Goal: Transaction & Acquisition: Purchase product/service

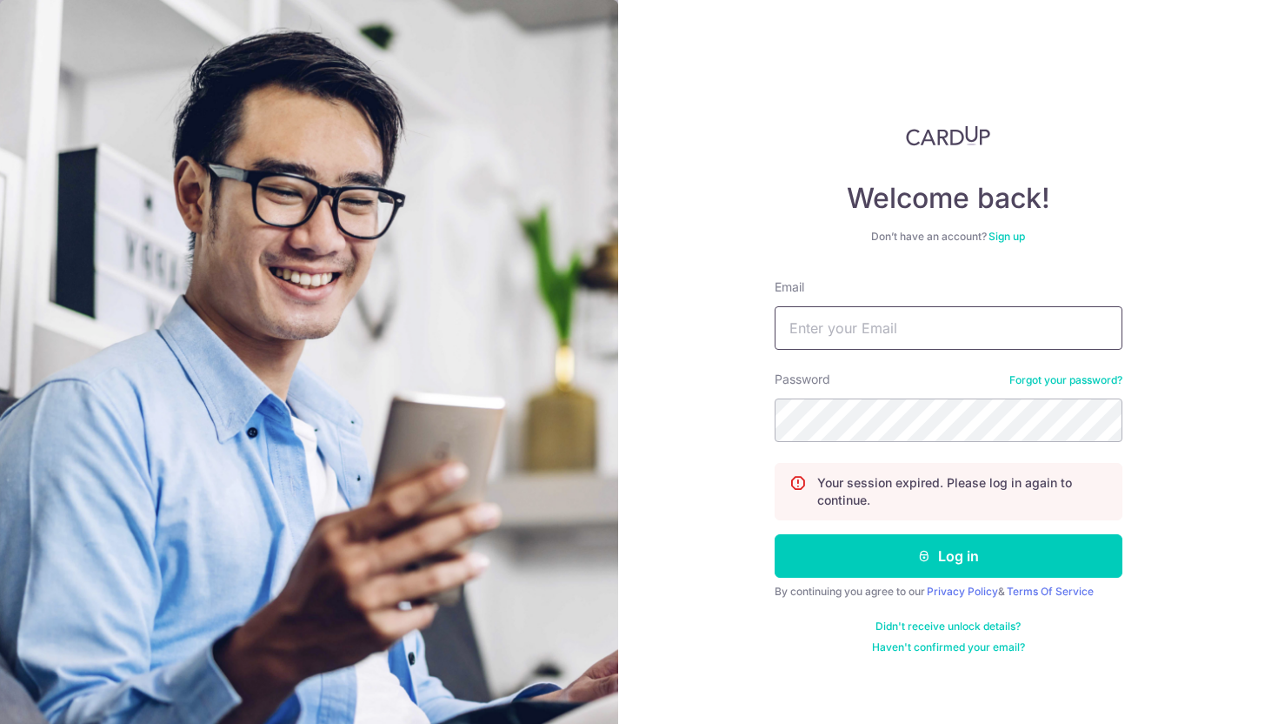
click at [1015, 313] on input "Email" at bounding box center [949, 327] width 348 height 43
type input "[EMAIL_ADDRESS][DOMAIN_NAME]"
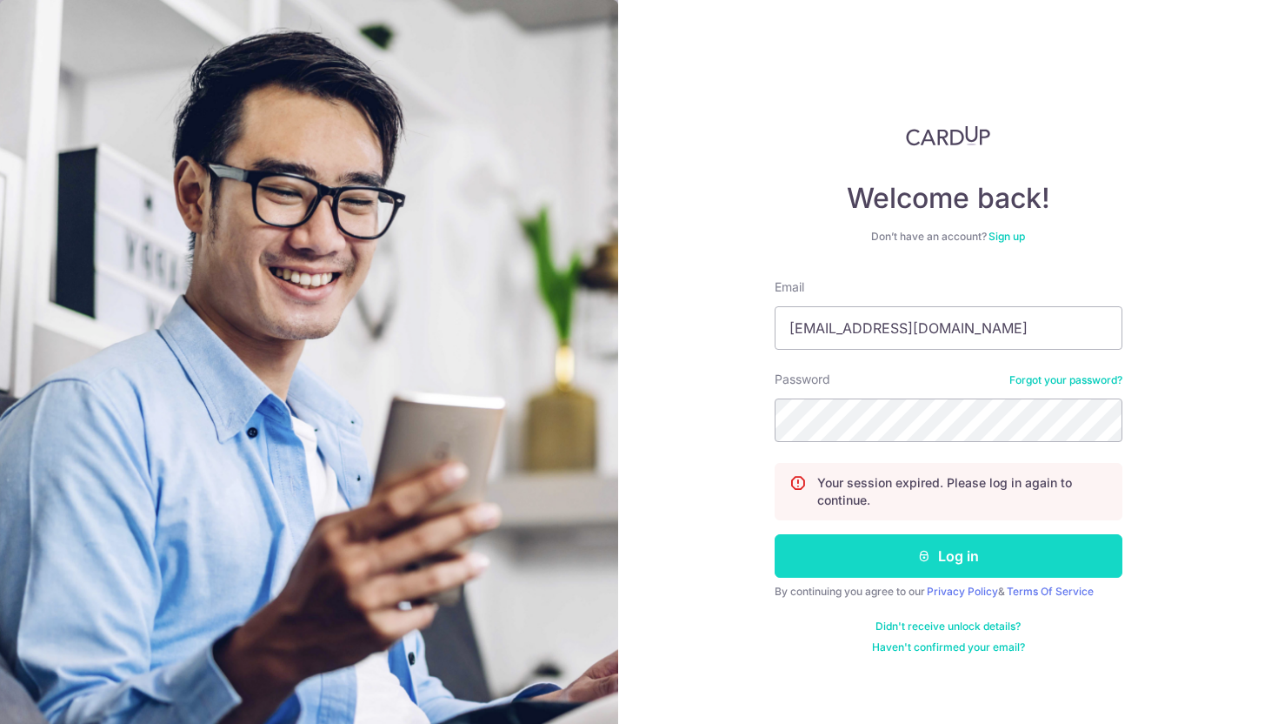
click at [992, 550] on button "Log in" at bounding box center [949, 555] width 348 height 43
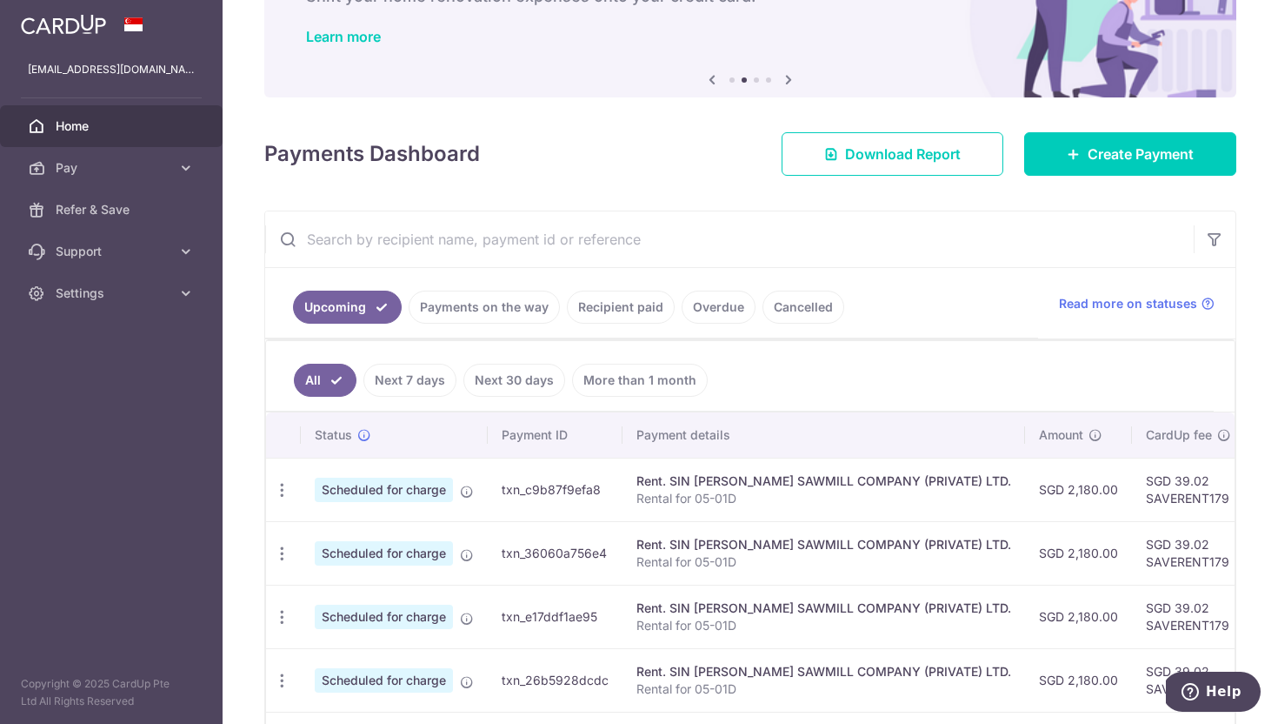
scroll to position [157, 0]
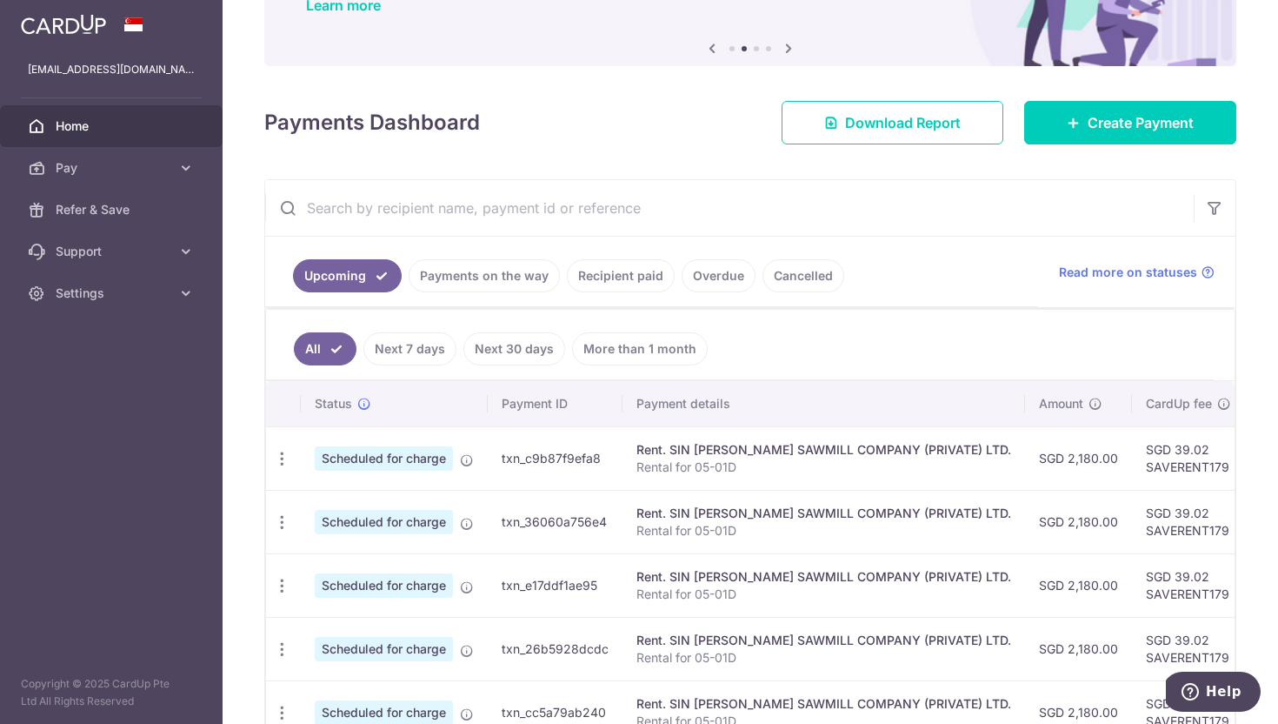
click at [642, 283] on link "Recipient paid" at bounding box center [621, 275] width 108 height 33
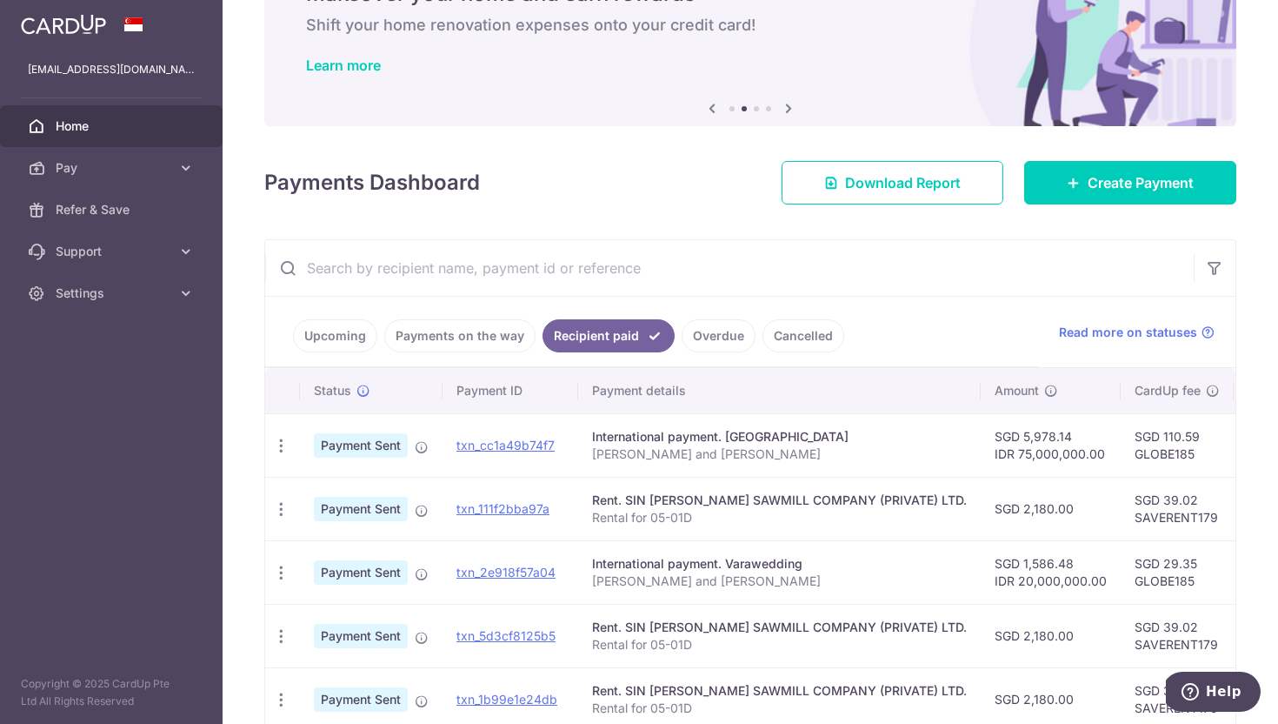
scroll to position [70, 0]
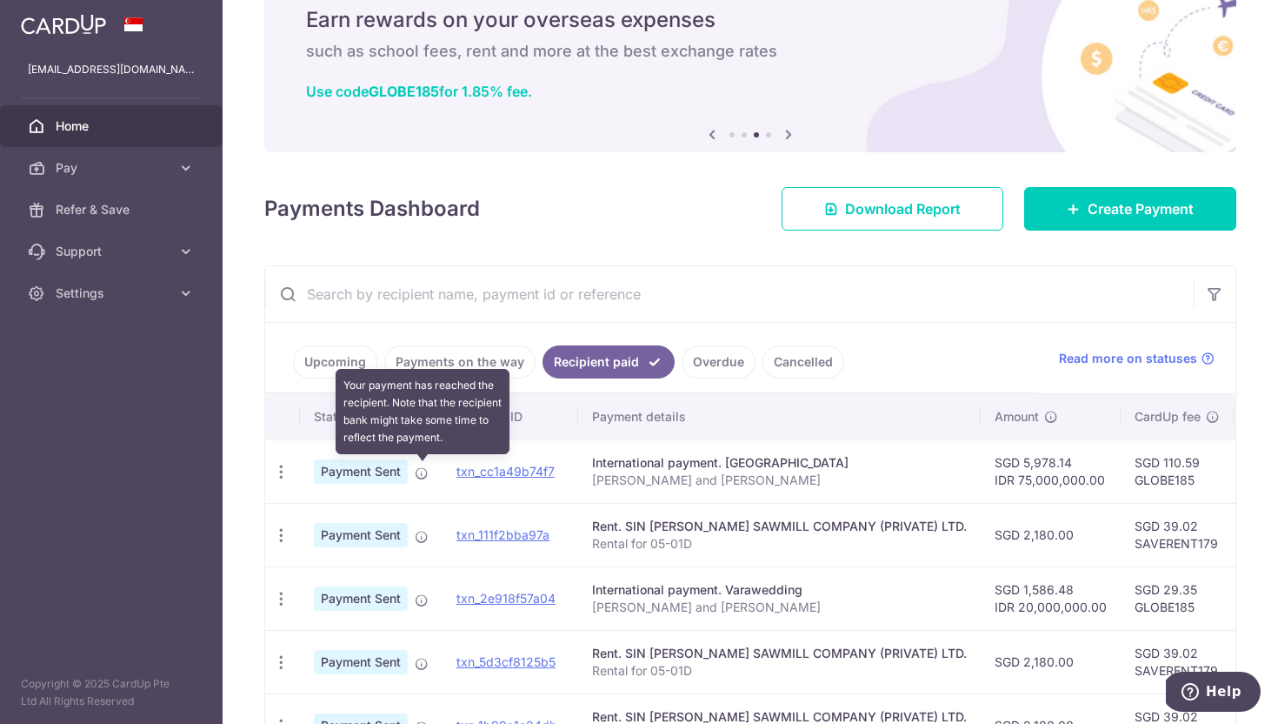
click at [418, 476] on icon at bounding box center [422, 473] width 14 height 14
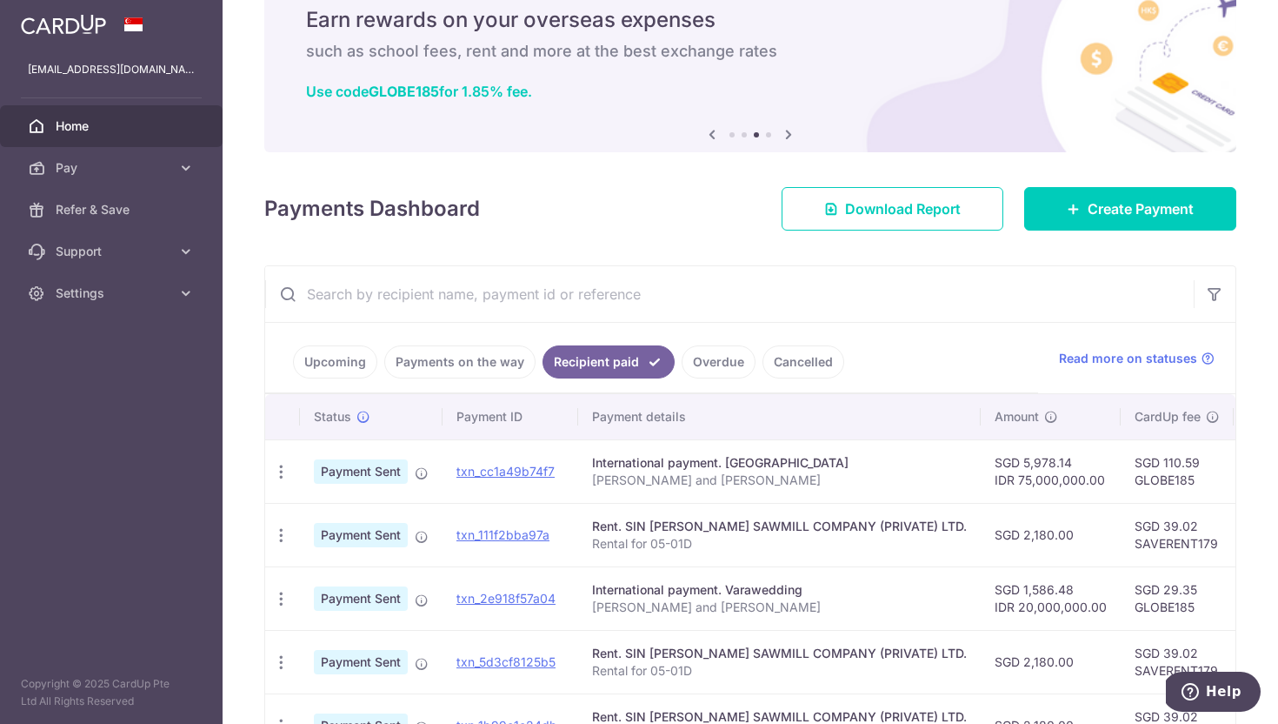
drag, startPoint x: 437, startPoint y: 487, endPoint x: 415, endPoint y: 485, distance: 22.7
click at [430, 489] on td "Payment Sent" at bounding box center [371, 470] width 143 height 63
click at [280, 476] on icon "button" at bounding box center [281, 472] width 18 height 18
click at [342, 526] on span "PDF Receipt" at bounding box center [374, 518] width 118 height 17
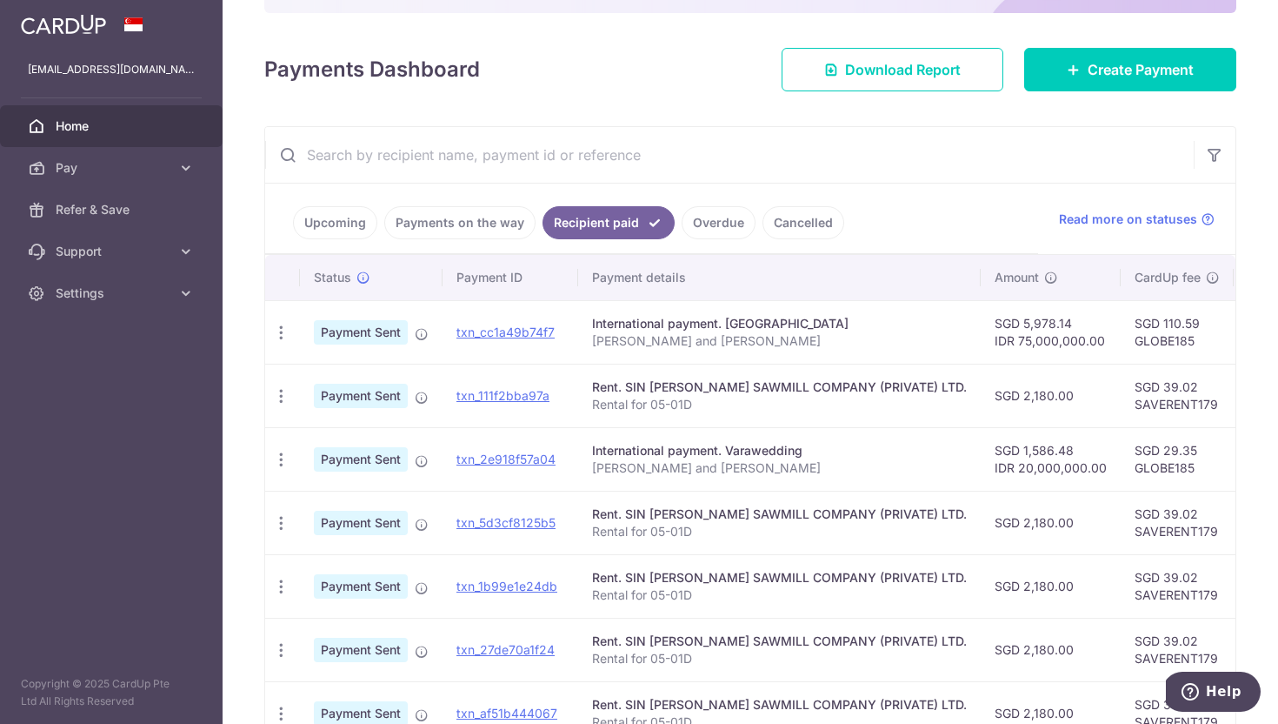
scroll to position [243, 0]
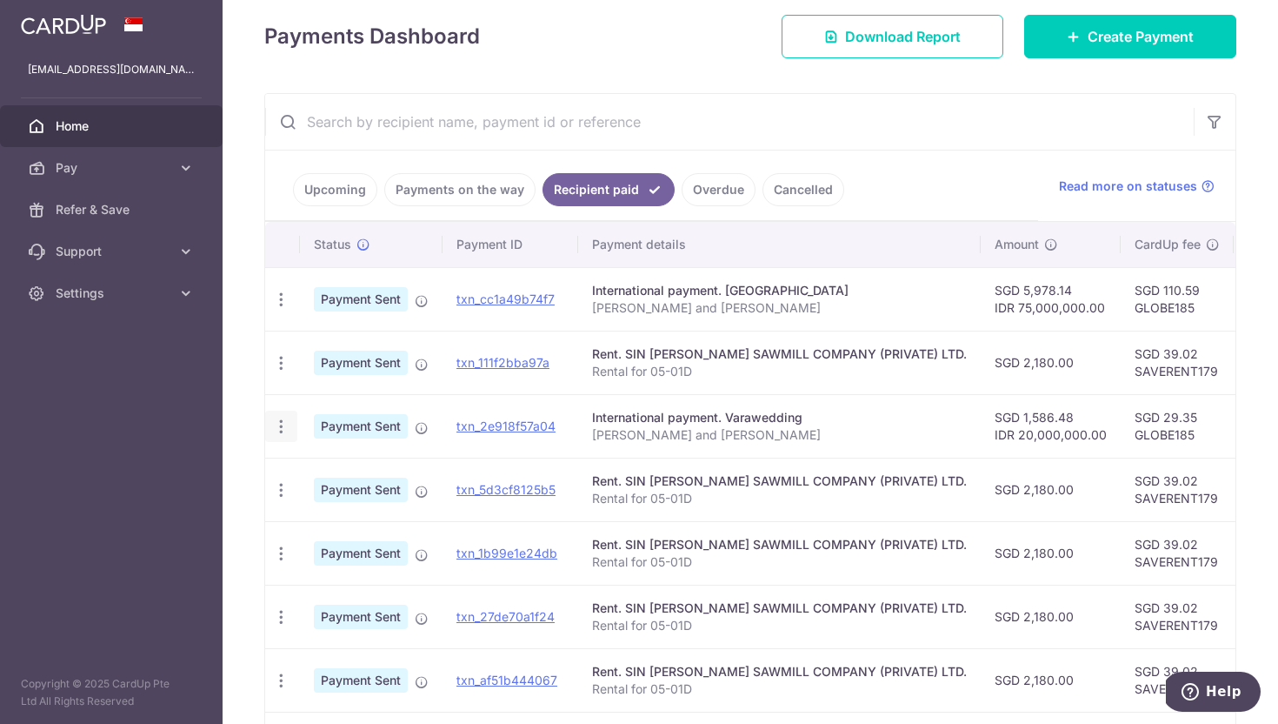
click at [273, 309] on icon "button" at bounding box center [281, 299] width 18 height 18
click at [304, 469] on link "PDF Receipt" at bounding box center [356, 474] width 181 height 42
drag, startPoint x: 958, startPoint y: 310, endPoint x: 933, endPoint y: 317, distance: 25.9
click at [981, 314] on td "SGD 5,978.14 IDR 75,000,000.00" at bounding box center [1051, 298] width 140 height 63
click at [672, 60] on div "× Pause Schedule Pause all future payments in this series Pause just this one p…" at bounding box center [751, 362] width 1056 height 724
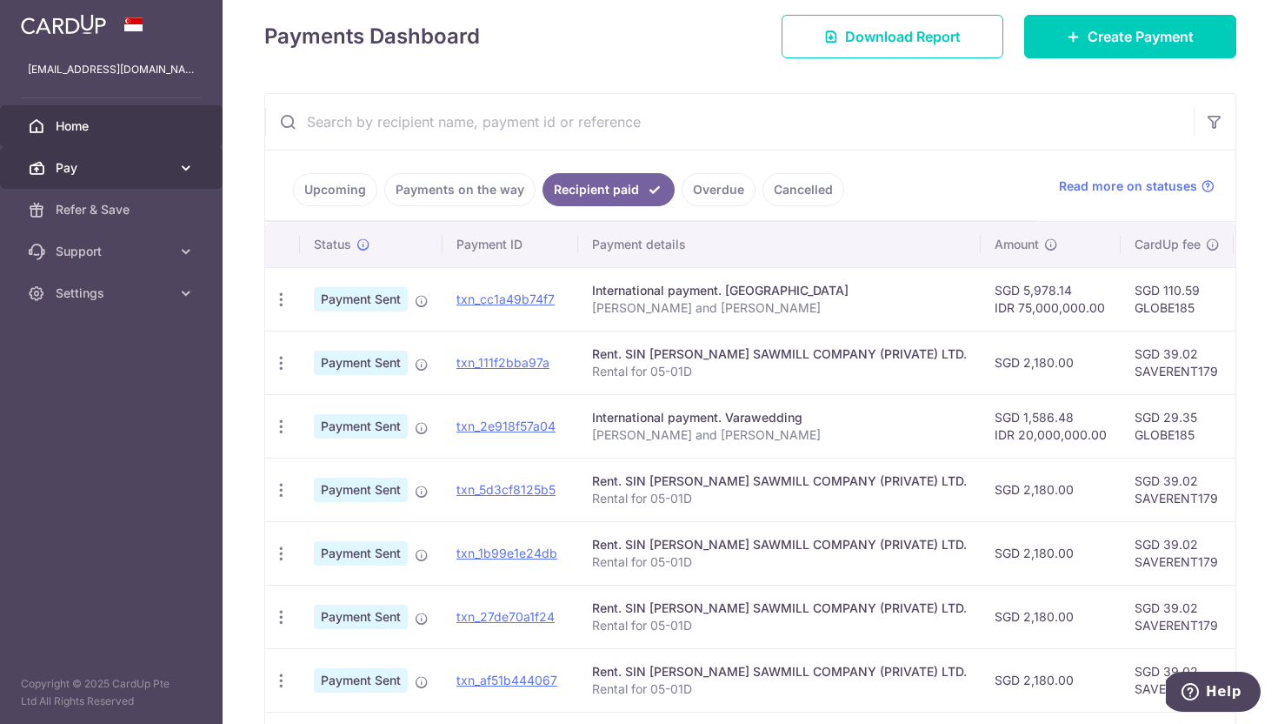
click at [117, 167] on span "Pay" at bounding box center [113, 167] width 115 height 17
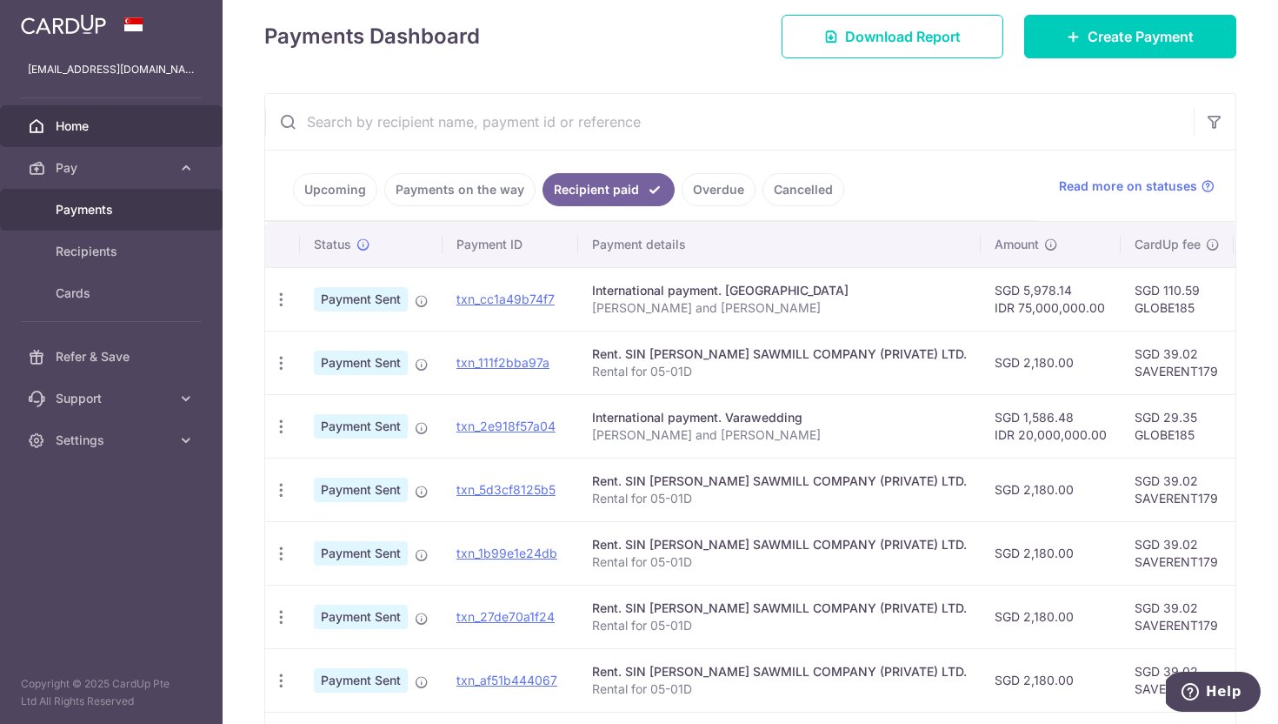
click at [149, 224] on link "Payments" at bounding box center [111, 210] width 223 height 42
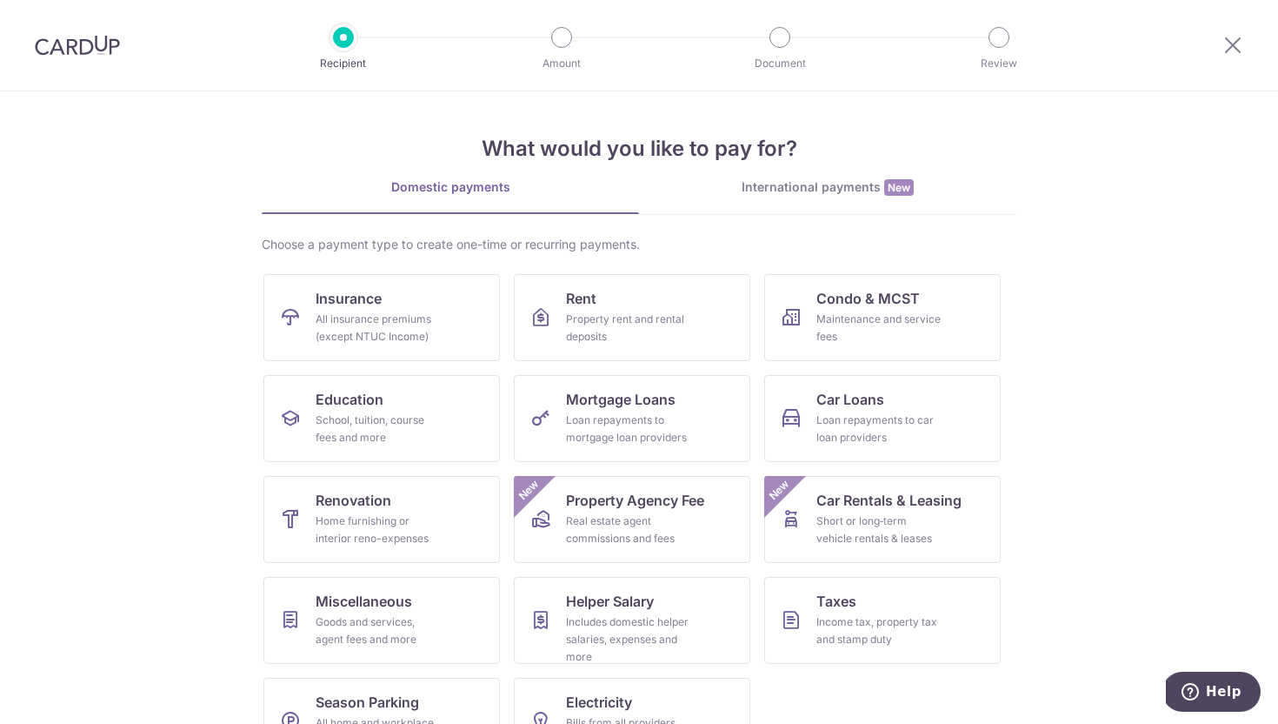
click at [797, 197] on link "International payments New" at bounding box center [827, 196] width 377 height 36
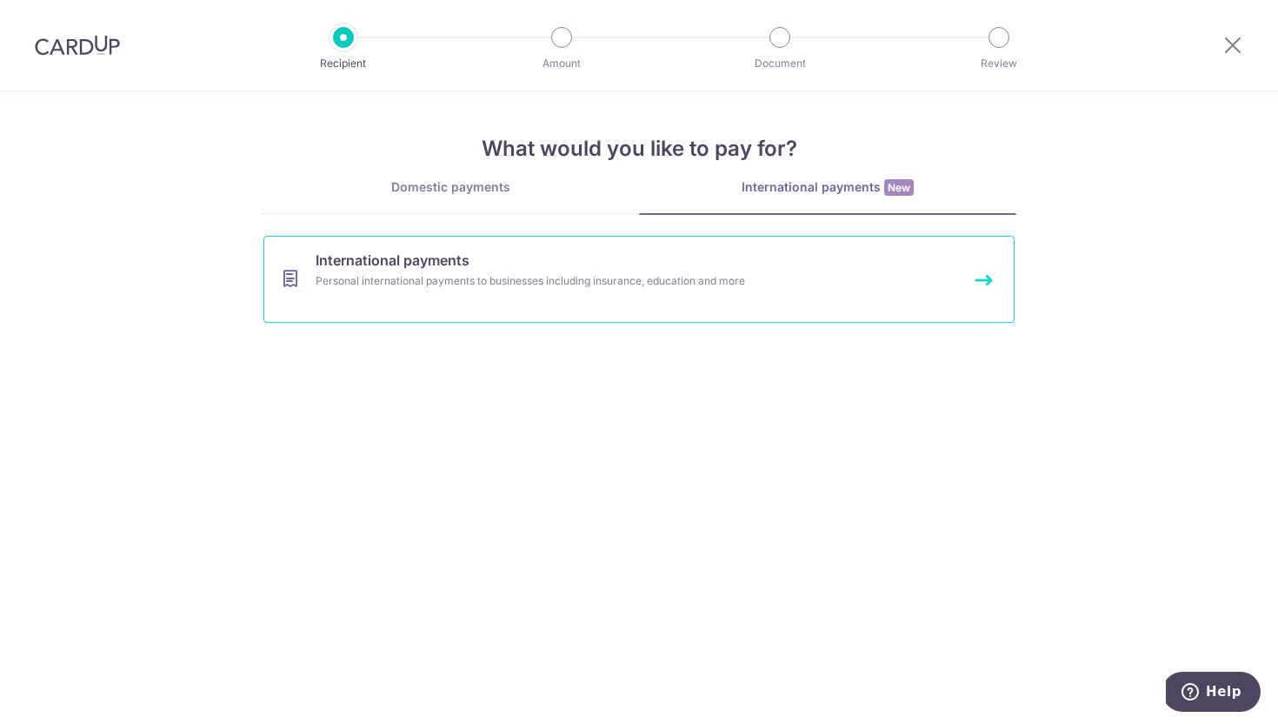
click at [713, 284] on div "Personal international payments to businesses including insurance, education an…" at bounding box center [616, 280] width 601 height 17
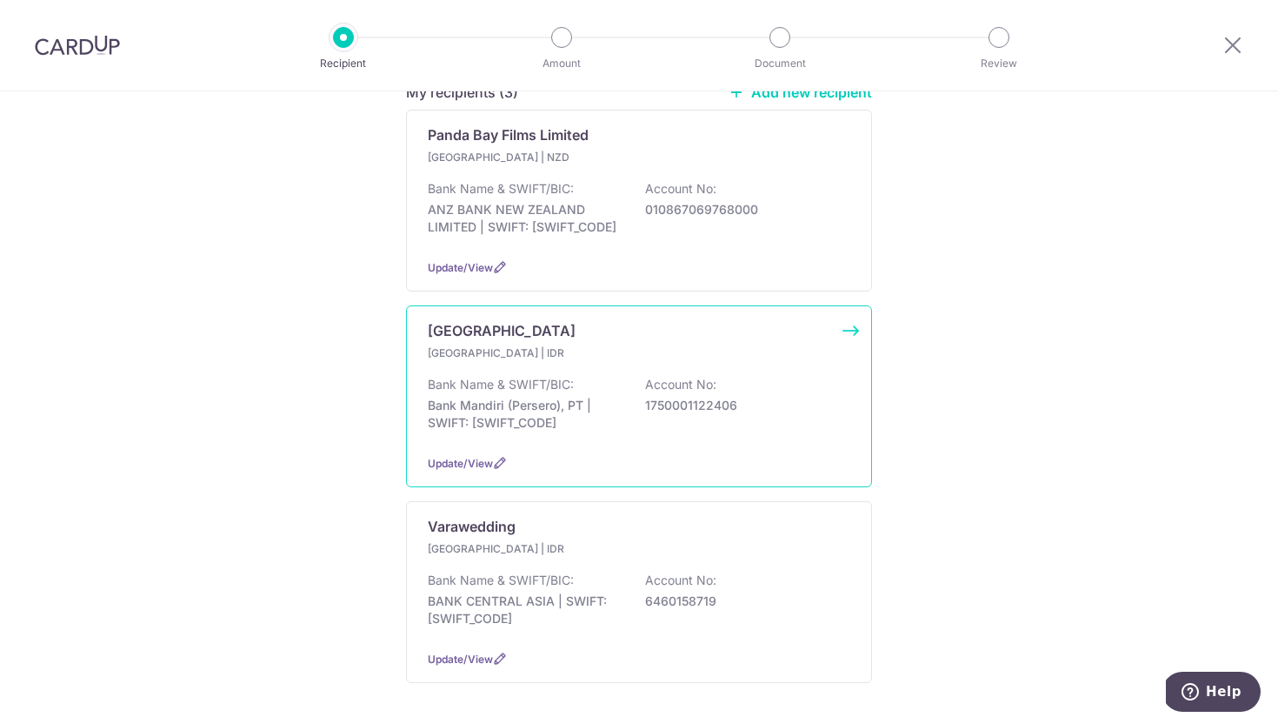
scroll to position [172, 0]
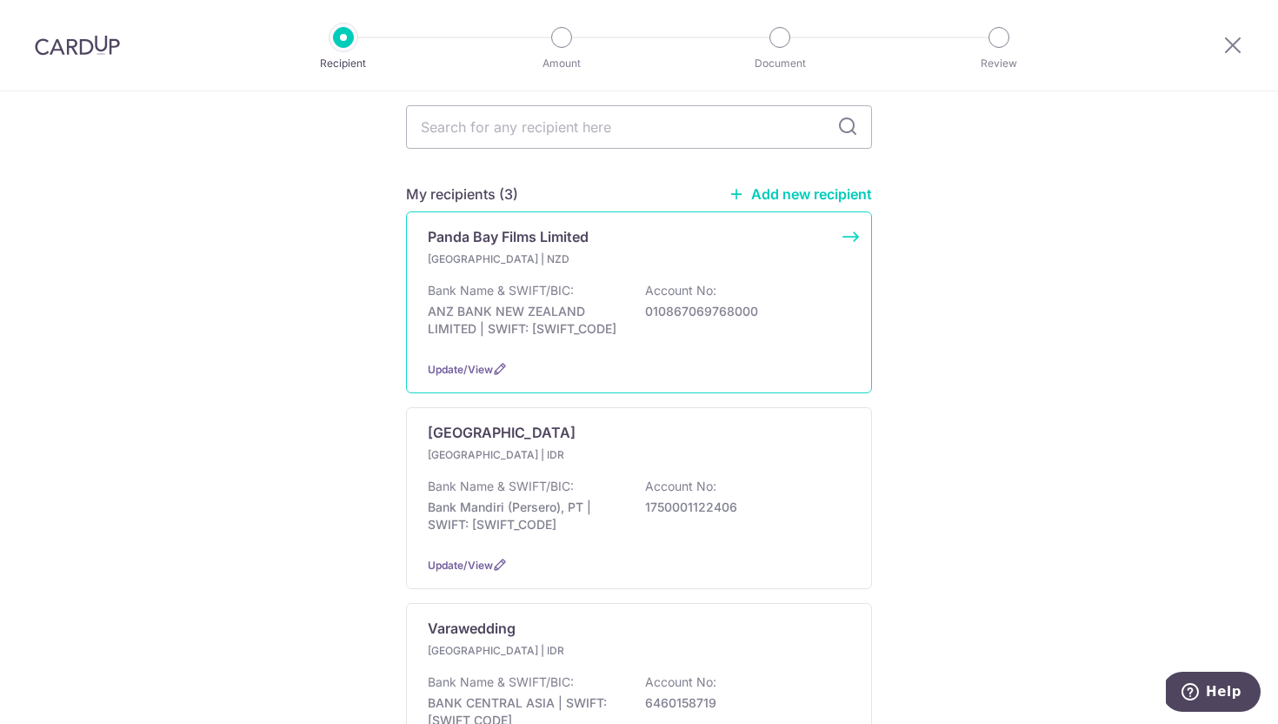
click at [734, 282] on div "Bank Name & SWIFT/BIC: ANZ BANK NEW ZEALAND LIMITED | SWIFT: ANZBNZ22 Account N…" at bounding box center [639, 314] width 423 height 64
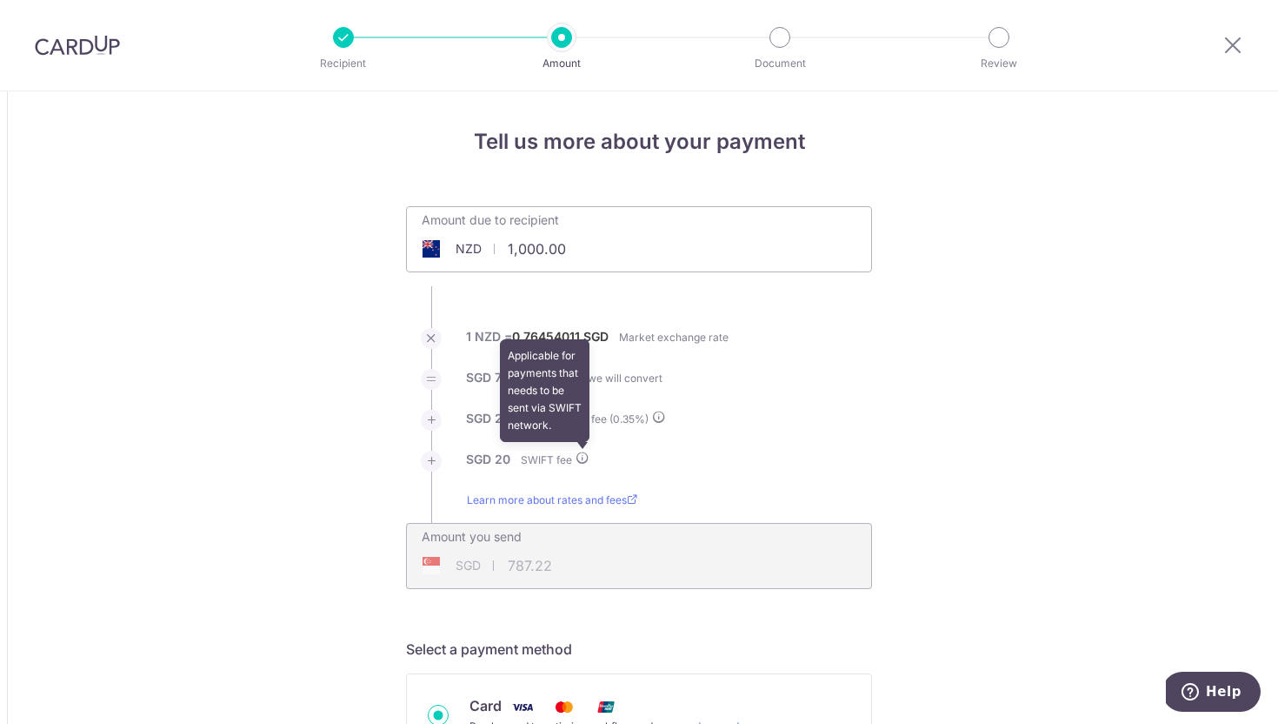
click at [581, 460] on icon at bounding box center [583, 457] width 14 height 14
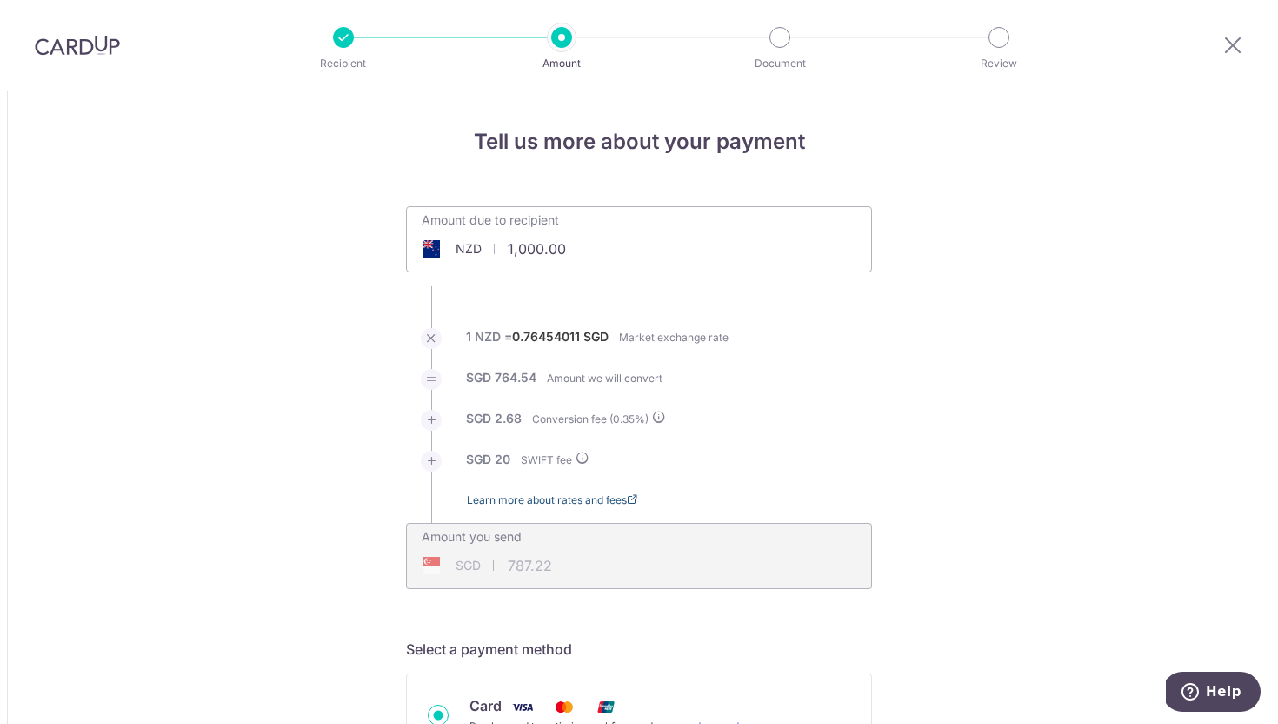
click at [600, 503] on link "Learn more about rates and fees" at bounding box center [552, 506] width 170 height 31
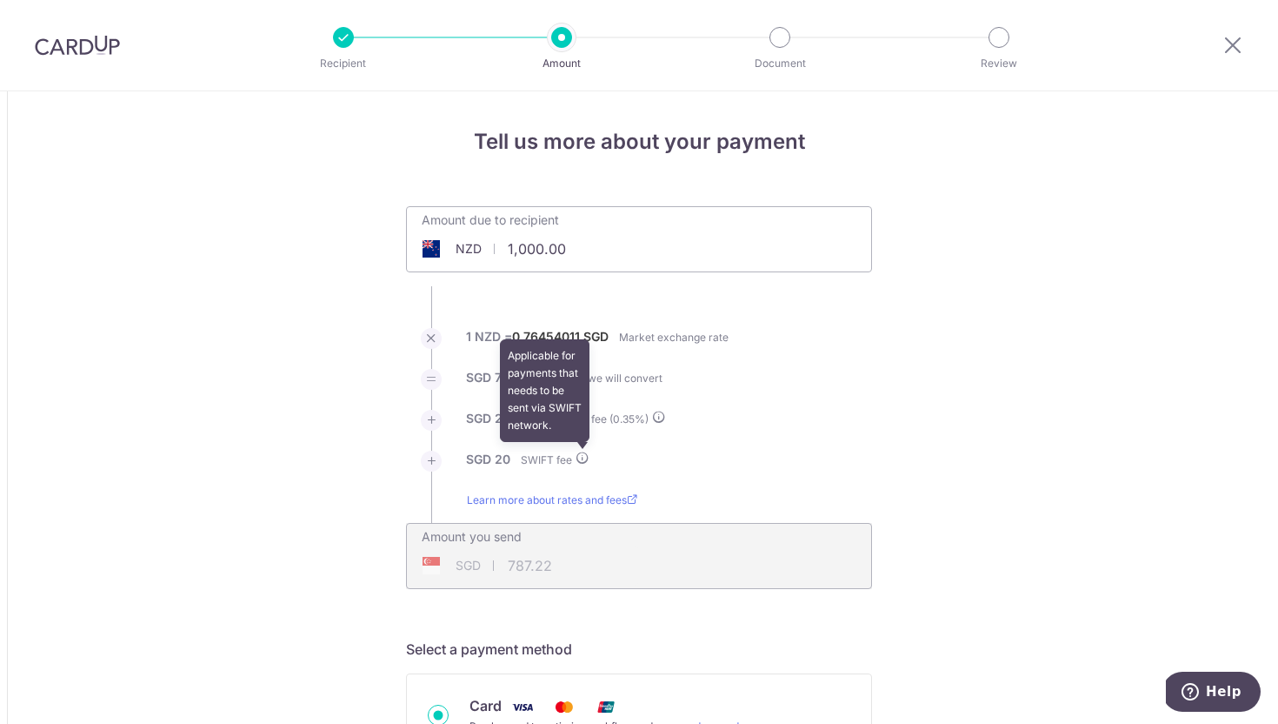
click at [584, 459] on icon at bounding box center [583, 457] width 14 height 14
click at [740, 402] on li "SGD 764.54 Amount we will convert" at bounding box center [639, 389] width 466 height 41
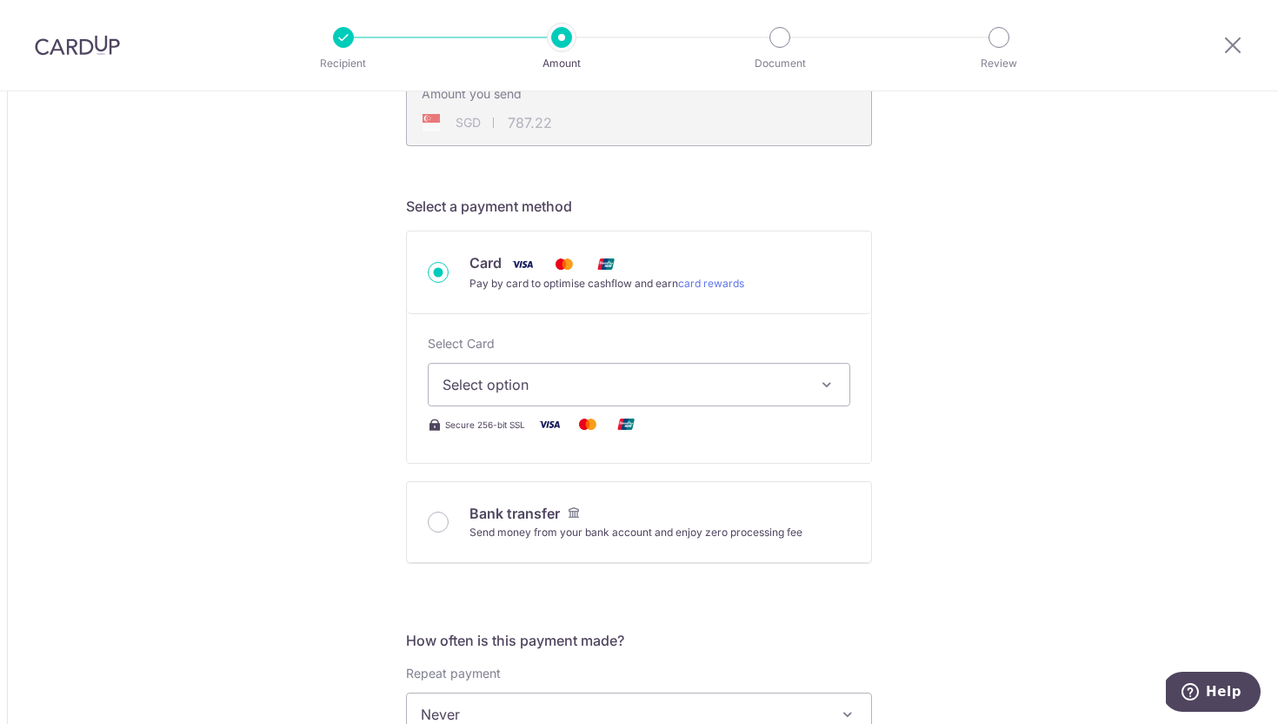
scroll to position [464, 0]
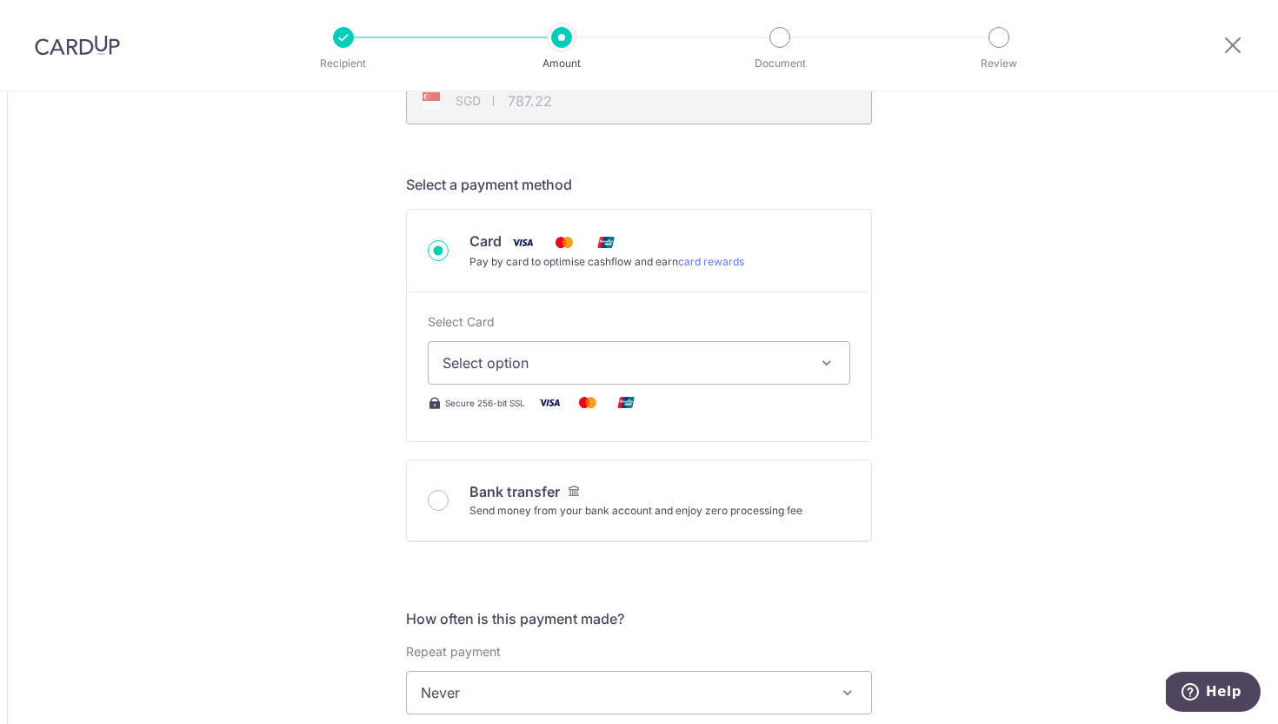
drag, startPoint x: 437, startPoint y: 500, endPoint x: 482, endPoint y: 512, distance: 46.8
click at [437, 500] on input "Bank transfer Send money from your bank account and enjoy zero processing fee" at bounding box center [438, 500] width 21 height 21
radio input "true"
type input "1,000.00"
type input "785.96"
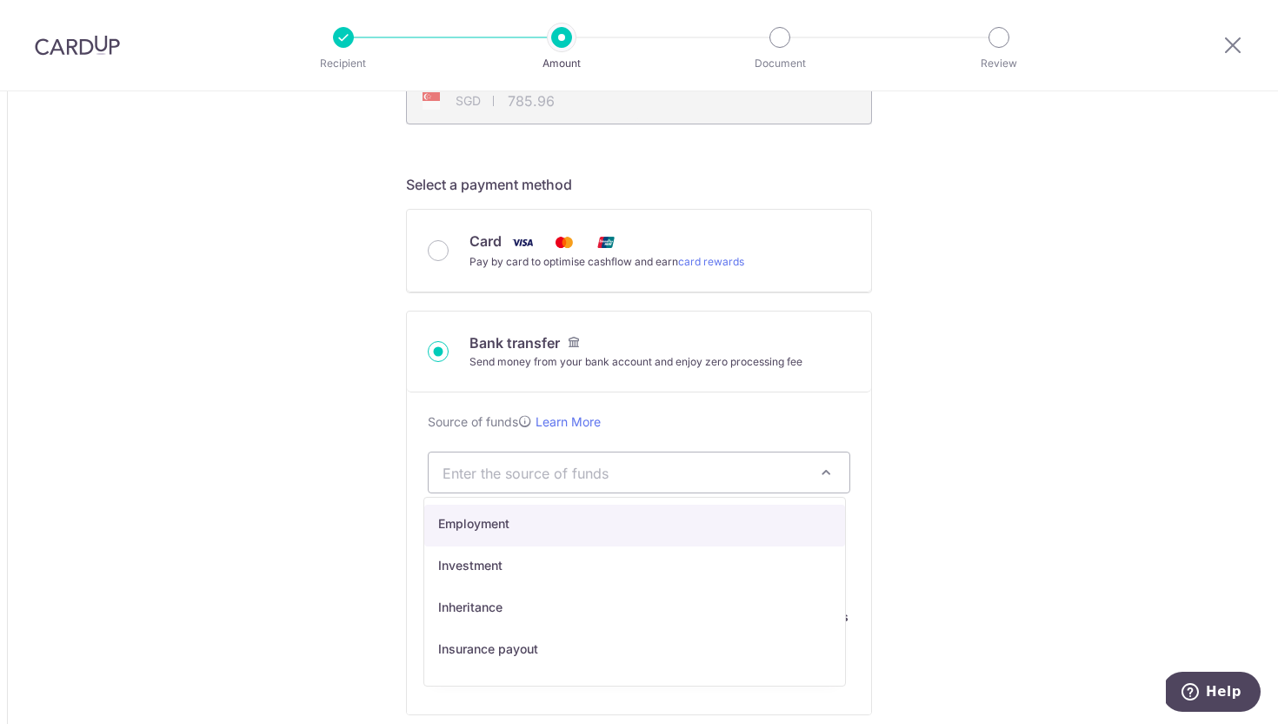
click at [800, 464] on span "Enter the source of funds" at bounding box center [625, 472] width 365 height 19
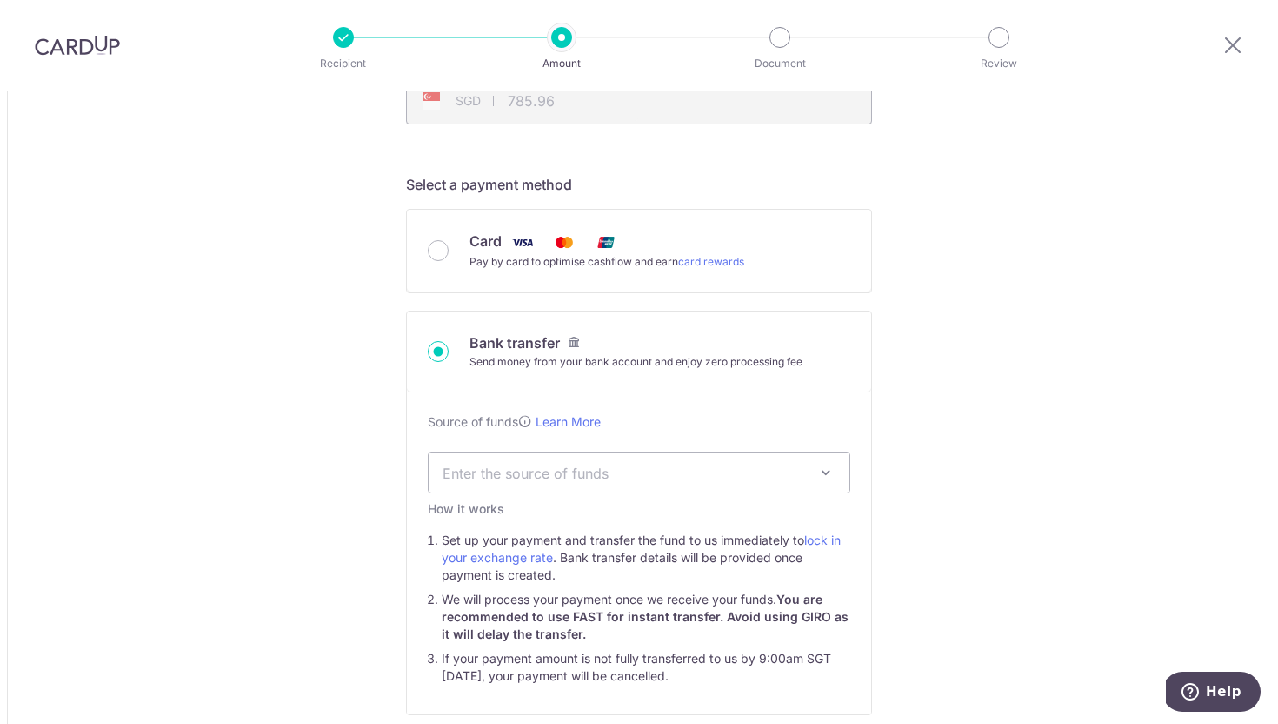
click at [800, 464] on span "Enter the source of funds" at bounding box center [625, 472] width 365 height 19
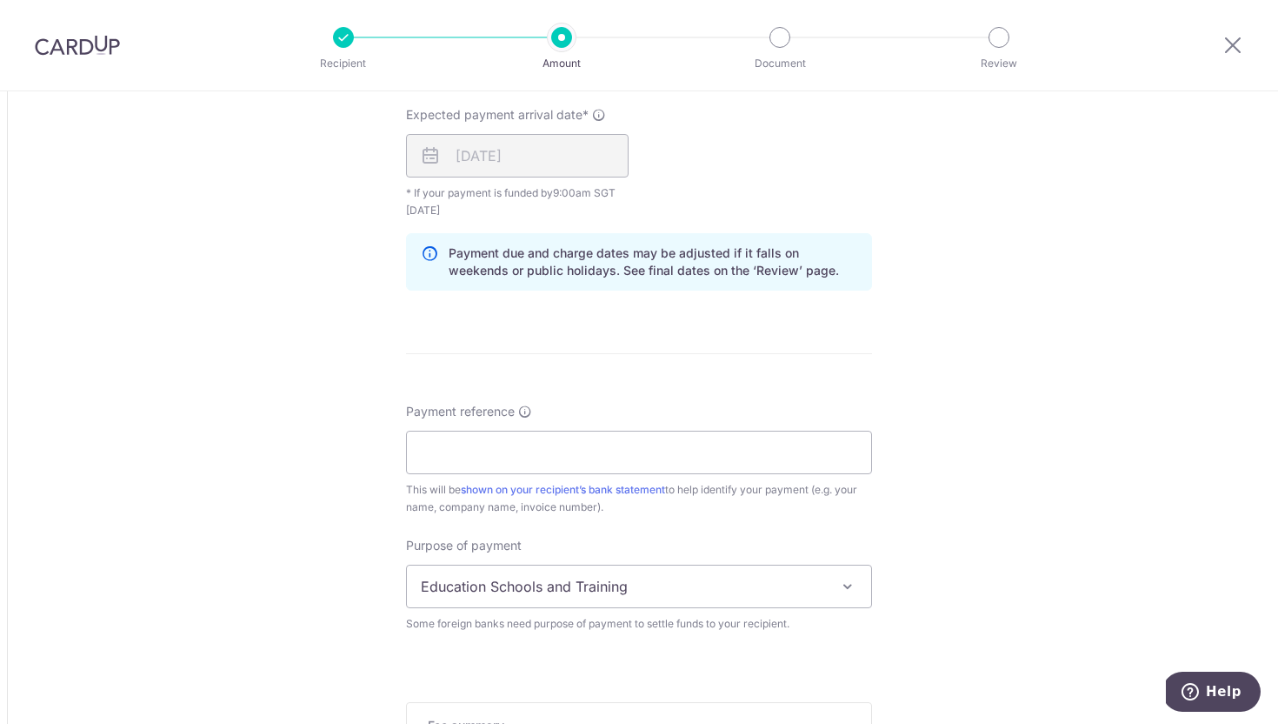
scroll to position [1443, 0]
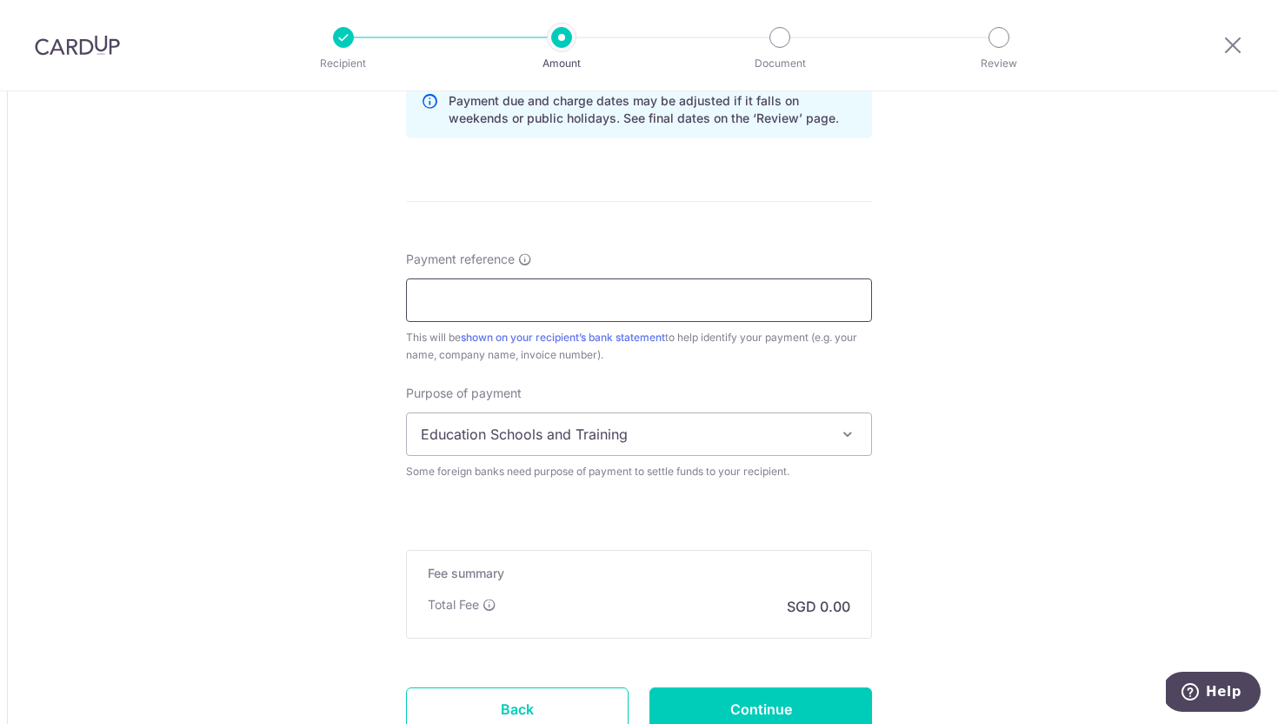
click at [729, 301] on input "Payment reference" at bounding box center [639, 299] width 466 height 43
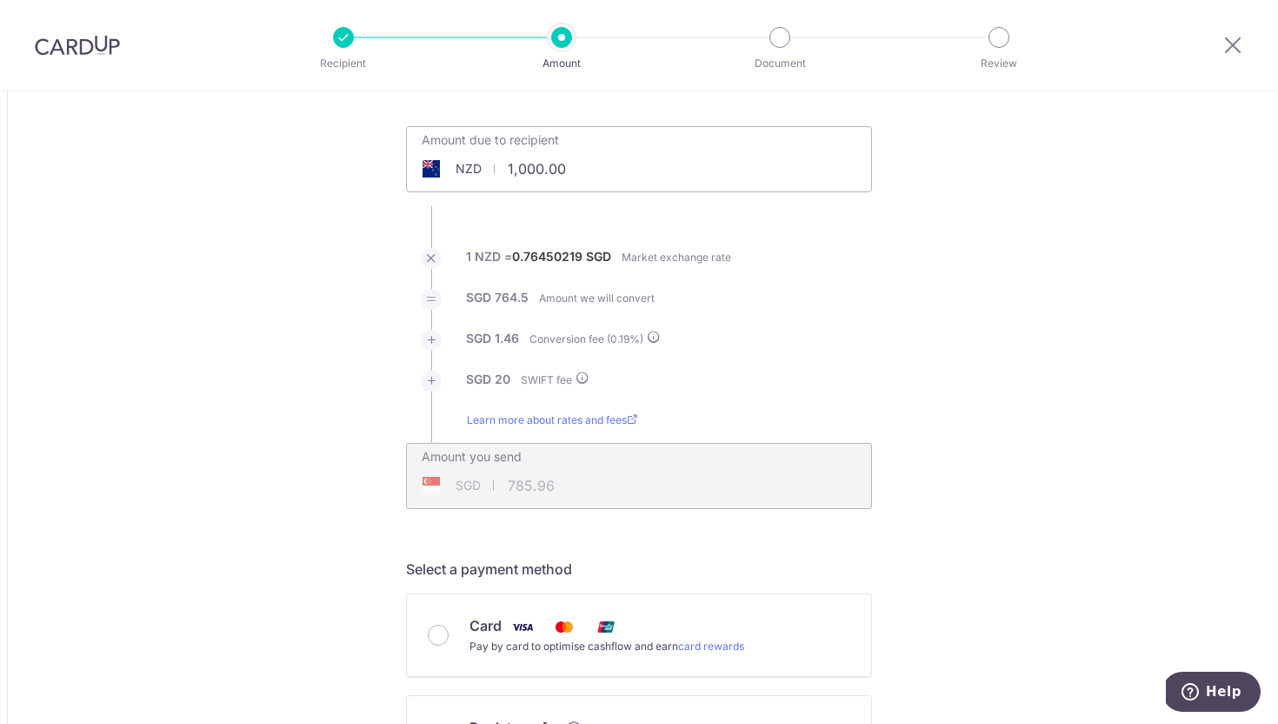
scroll to position [154, 0]
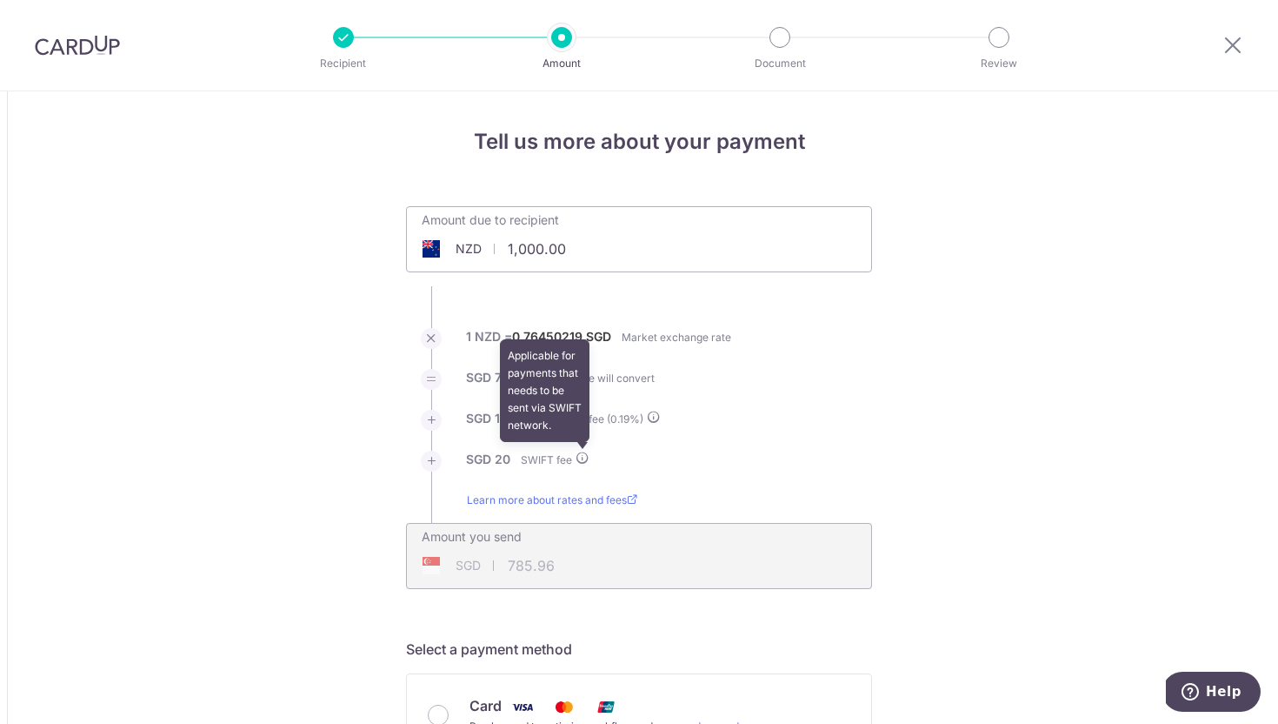
click at [584, 449] on div "SGD 1.46 Conversion fee ( 0.19 %)" at bounding box center [563, 430] width 195 height 41
click at [579, 456] on icon at bounding box center [583, 457] width 14 height 14
click at [821, 339] on li "1 NZD = 0.76450219 SGD Market exchange rate" at bounding box center [639, 348] width 466 height 41
